Goal: Find specific page/section: Find specific page/section

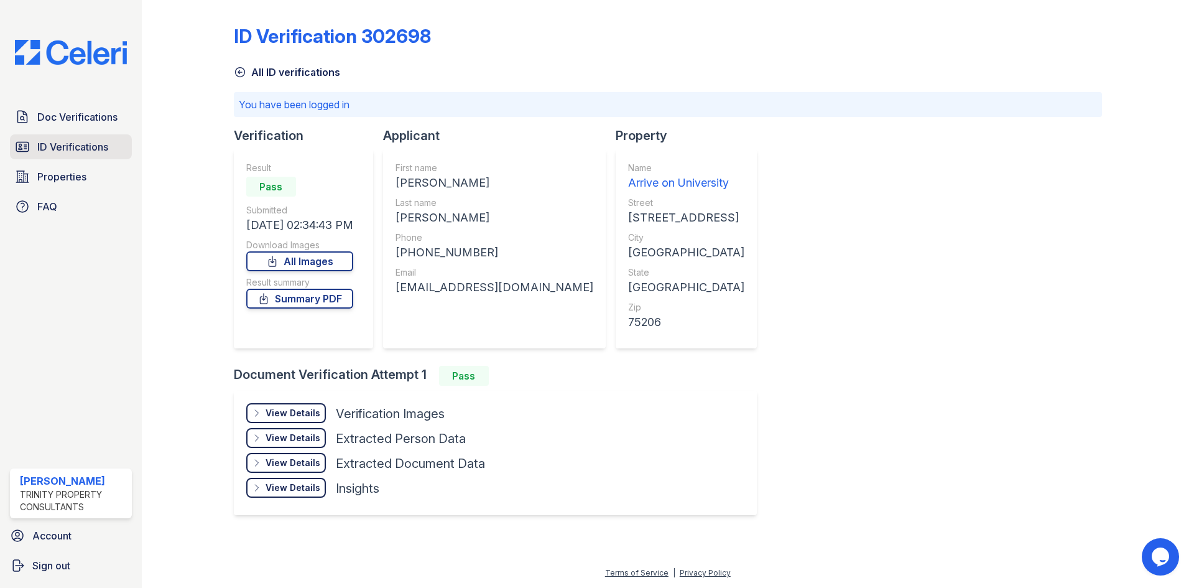
click at [64, 149] on span "ID Verifications" at bounding box center [72, 146] width 71 height 15
